Goal: Go to known website: Access a specific website the user already knows

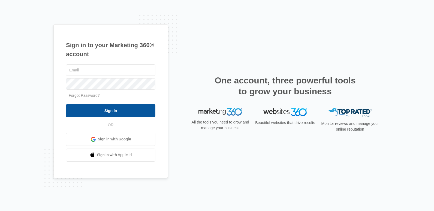
type input "[EMAIL_ADDRESS][DOMAIN_NAME]"
click at [108, 110] on input "Sign In" at bounding box center [110, 110] width 89 height 13
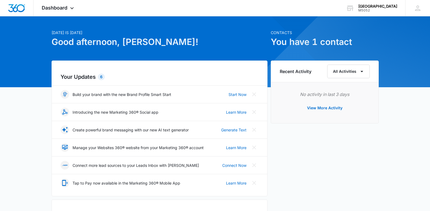
scroll to position [22, 0]
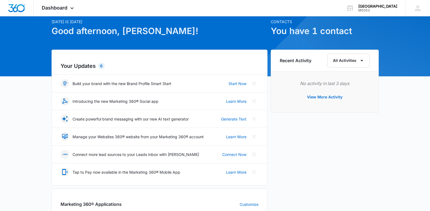
click at [178, 137] on p "Manage your Websites 360® website from your Marketing 360® account" at bounding box center [137, 137] width 131 height 6
click at [63, 138] on icon at bounding box center [64, 154] width 5 height 37
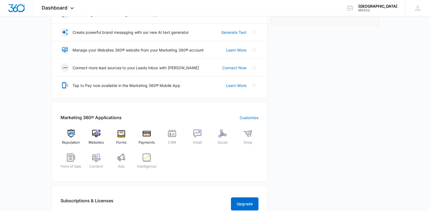
scroll to position [109, 0]
click at [96, 136] on img at bounding box center [96, 133] width 8 height 8
